Goal: Task Accomplishment & Management: Manage account settings

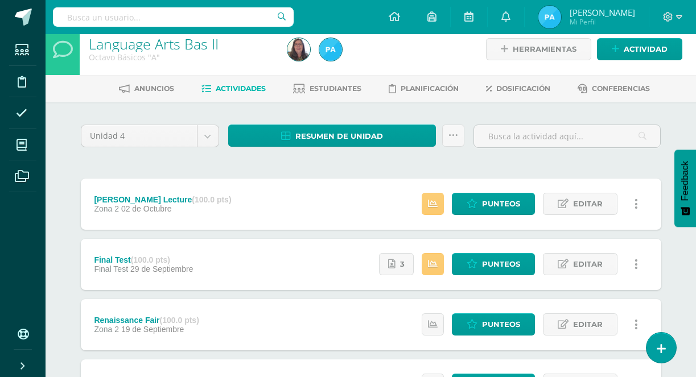
scroll to position [11, 0]
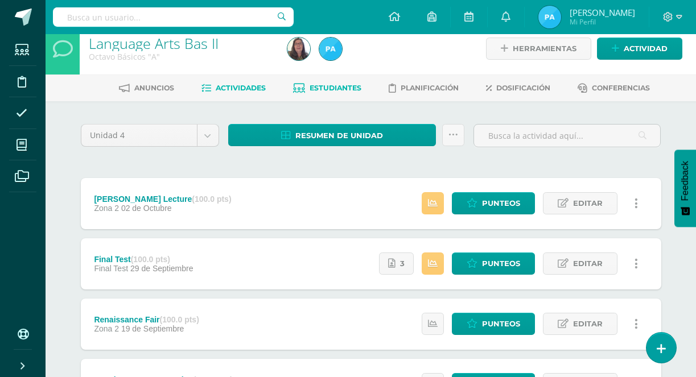
click at [342, 83] on link "Estudiantes" at bounding box center [327, 88] width 68 height 18
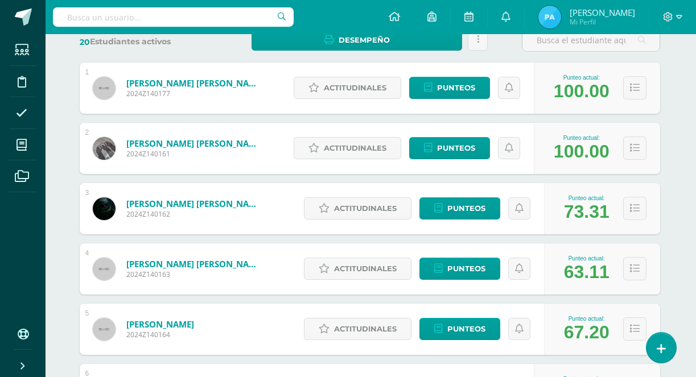
scroll to position [5, 1]
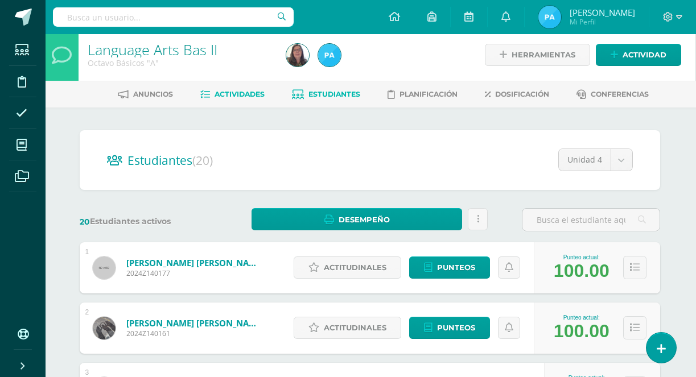
click at [228, 95] on span "Actividades" at bounding box center [240, 94] width 50 height 9
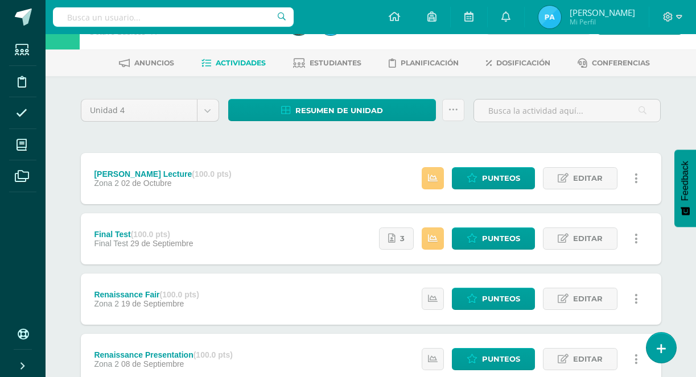
scroll to position [40, 0]
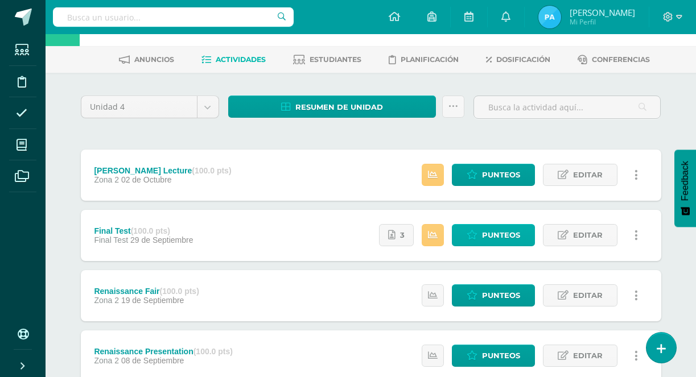
click at [501, 237] on span "Punteos" at bounding box center [501, 235] width 38 height 21
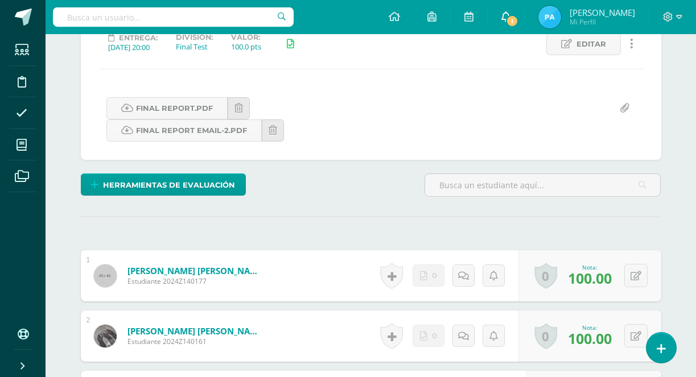
click at [519, 20] on span "1" at bounding box center [512, 21] width 13 height 13
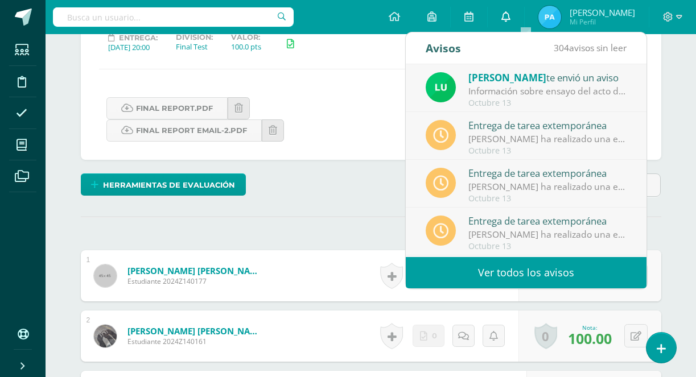
scroll to position [168, 0]
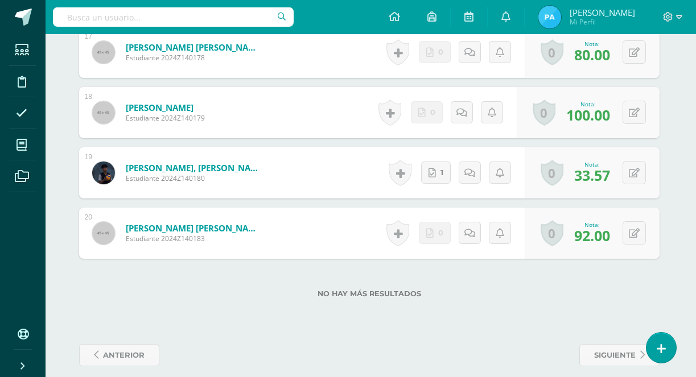
scroll to position [1353, 2]
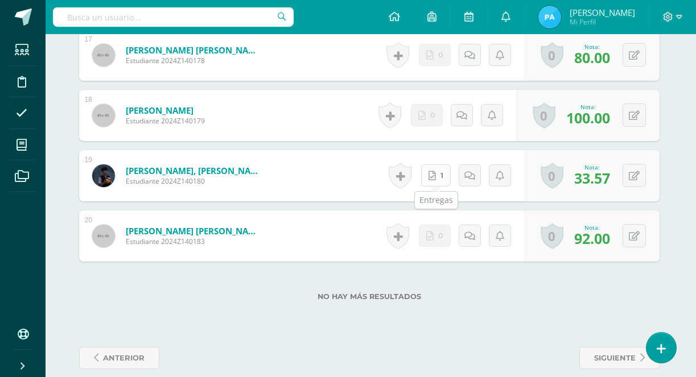
click at [435, 180] on link "1" at bounding box center [436, 175] width 30 height 22
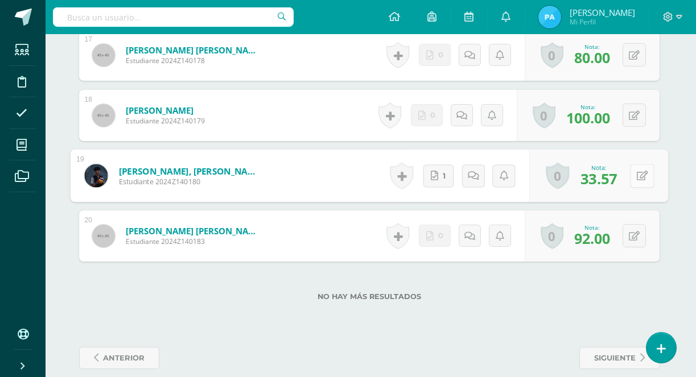
click at [646, 177] on icon at bounding box center [641, 176] width 11 height 10
type input "87"
click at [617, 167] on div "Nota 87" at bounding box center [597, 176] width 142 height 53
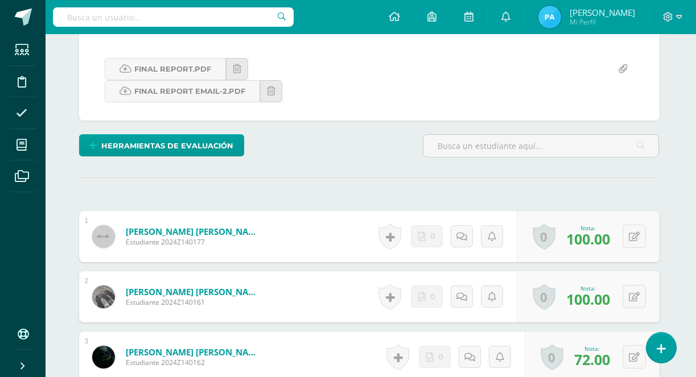
scroll to position [50, 2]
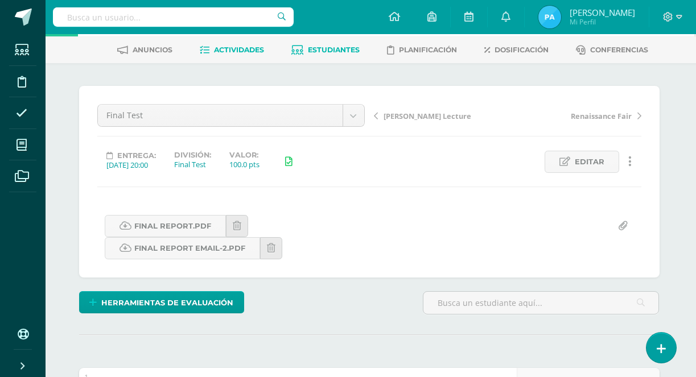
click at [311, 42] on link "Estudiantes" at bounding box center [325, 50] width 68 height 18
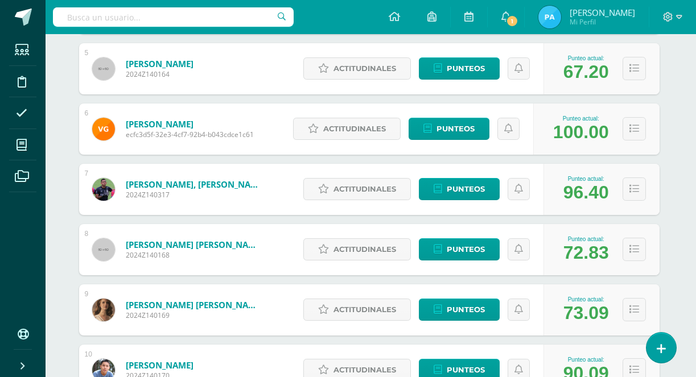
scroll to position [458, 2]
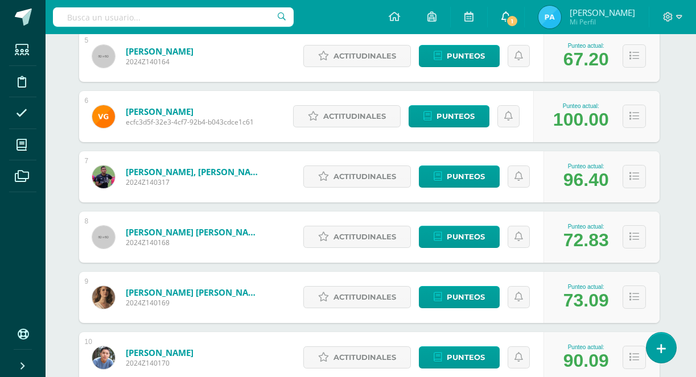
click at [524, 14] on link "1" at bounding box center [506, 17] width 36 height 34
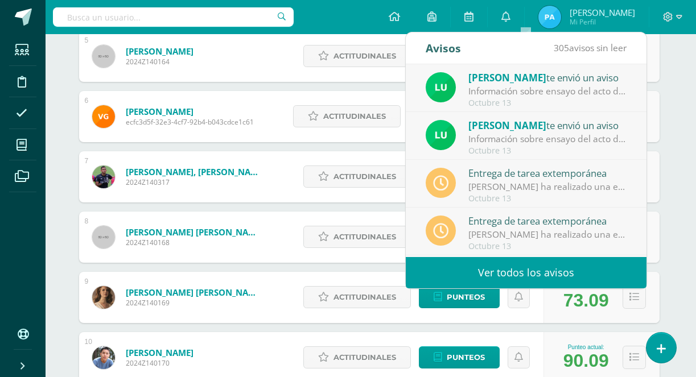
click at [664, 126] on div "Estudiantes (20) Unidad 4 Unidad 3 Unidad 2 Unidad 4 Unidad 1 20 Estudiantes ac…" at bounding box center [370, 356] width 590 height 1359
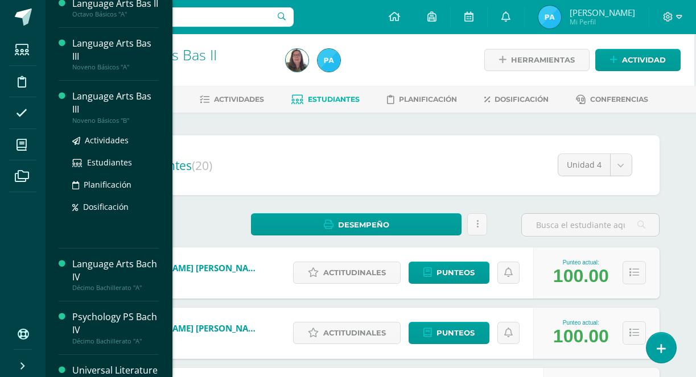
scroll to position [0, 0]
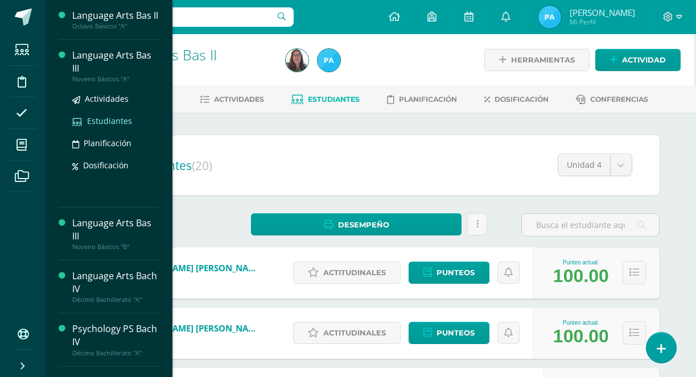
click at [104, 126] on span "Estudiantes" at bounding box center [109, 121] width 45 height 11
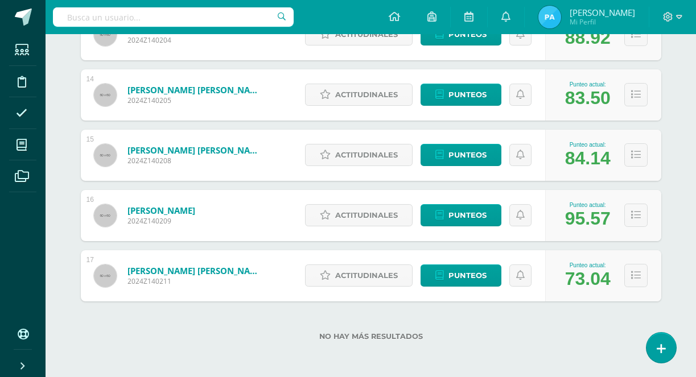
scroll to position [962, 0]
click at [449, 270] on span "Punteos" at bounding box center [468, 275] width 38 height 21
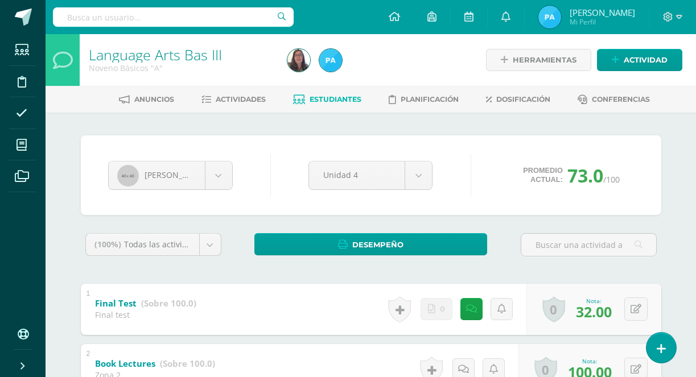
click at [336, 106] on link "Estudiantes" at bounding box center [327, 99] width 68 height 18
